Goal: Download file/media

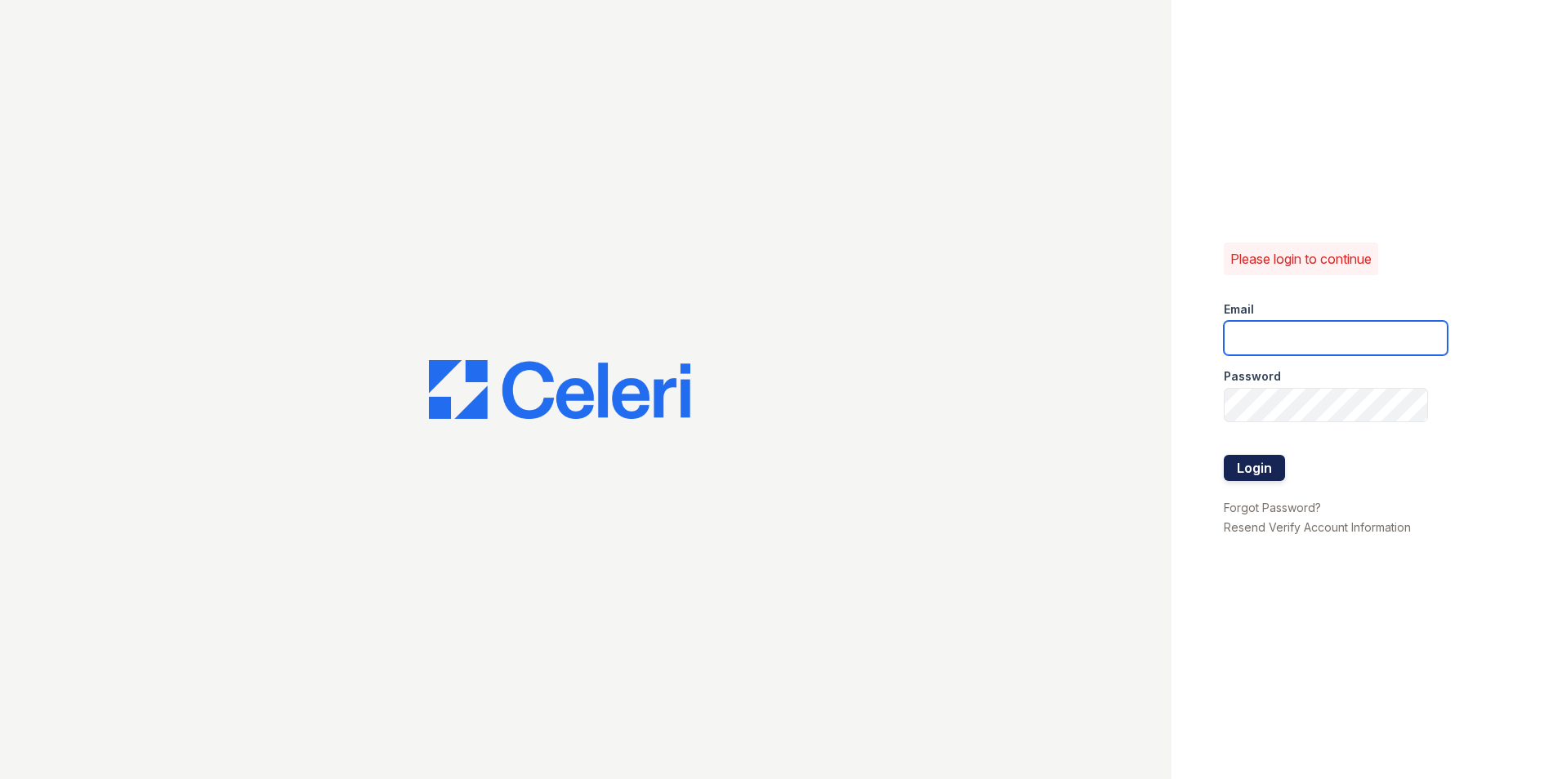
type input "taylorlewis@spmlv.com"
click at [1260, 474] on button "Login" at bounding box center [1254, 468] width 61 height 26
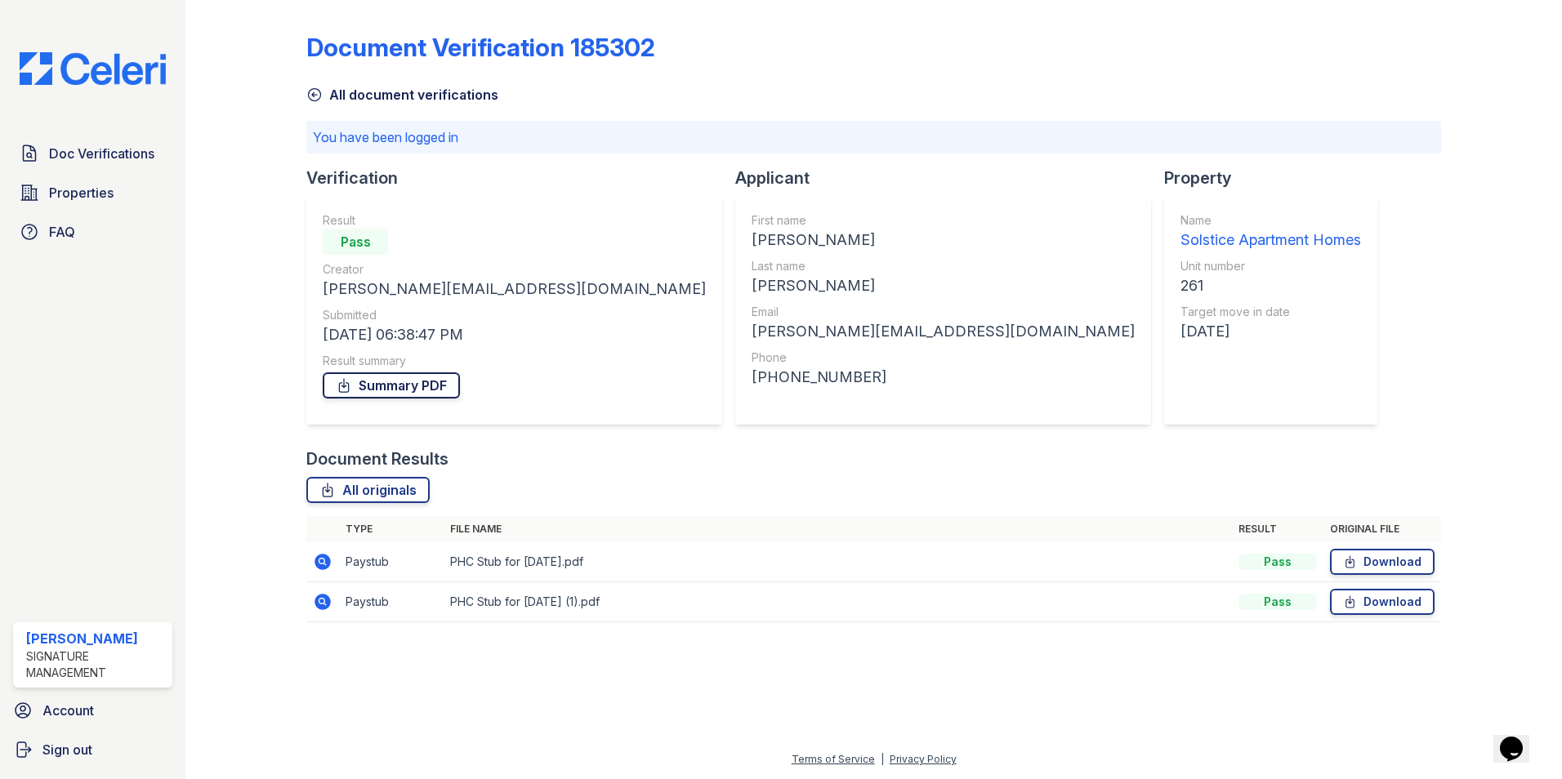
click at [417, 392] on link "Summary PDF" at bounding box center [391, 385] width 137 height 26
drag, startPoint x: 1380, startPoint y: 572, endPoint x: 1405, endPoint y: 582, distance: 26.4
click at [1382, 572] on link "Download" at bounding box center [1382, 562] width 105 height 26
click at [1398, 597] on link "Download" at bounding box center [1382, 602] width 105 height 26
